Goal: Information Seeking & Learning: Learn about a topic

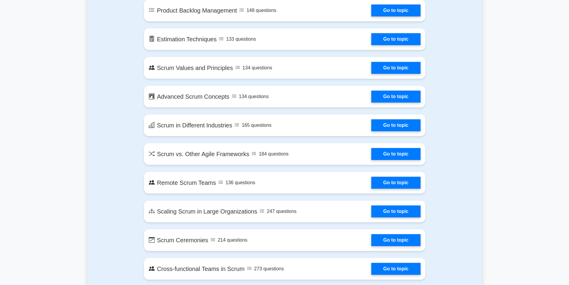
scroll to position [568, 0]
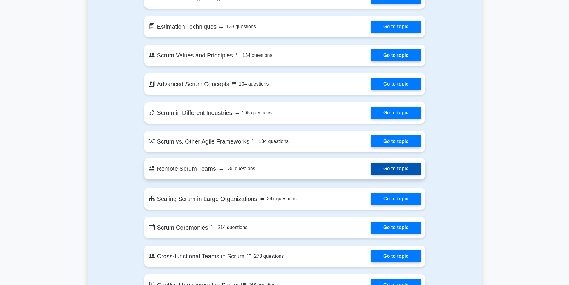
click at [380, 166] on link "Go to topic" at bounding box center [395, 169] width 49 height 12
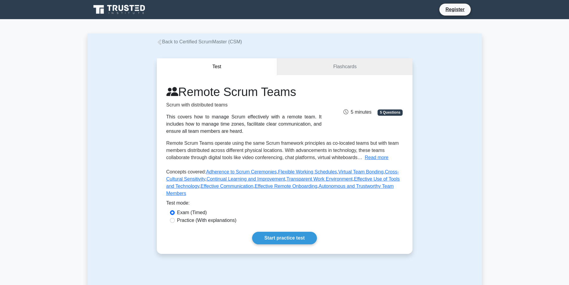
click at [208, 217] on label "Practice (With explanations)" at bounding box center [206, 220] width 59 height 7
click at [175, 218] on input "Practice (With explanations)" at bounding box center [172, 220] width 5 height 5
radio input "true"
click at [276, 235] on link "Start practice test" at bounding box center [284, 238] width 65 height 13
